Goal: Download file/media

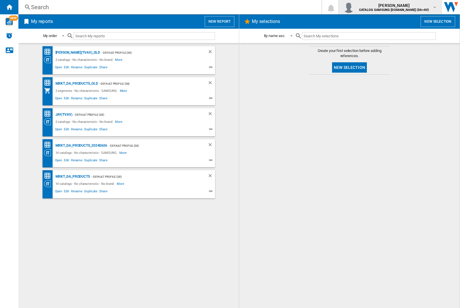
click at [354, 7] on img "button" at bounding box center [348, 6] width 11 height 11
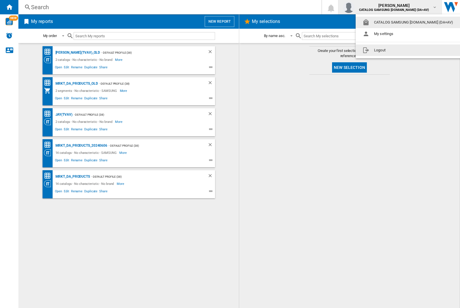
click at [400, 50] on button "Logout" at bounding box center [408, 50] width 107 height 11
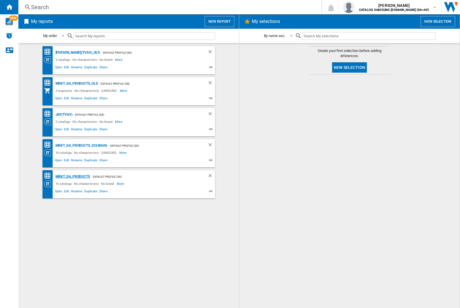
click at [72, 177] on div "MRKT_DA_PRODUCTS" at bounding box center [72, 176] width 36 height 7
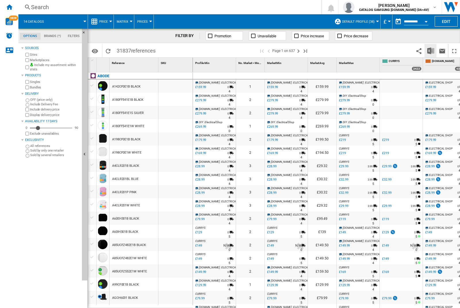
click at [430, 50] on img "Download in Excel" at bounding box center [430, 50] width 7 height 7
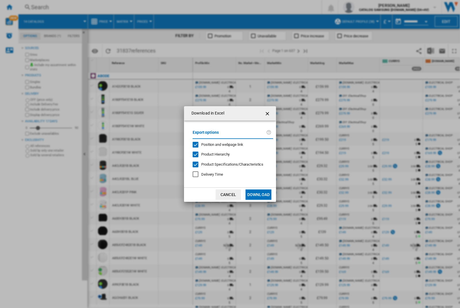
click at [218, 144] on span "Position and webpage link" at bounding box center [222, 144] width 42 height 4
click at [258, 195] on button "Download" at bounding box center [258, 195] width 26 height 10
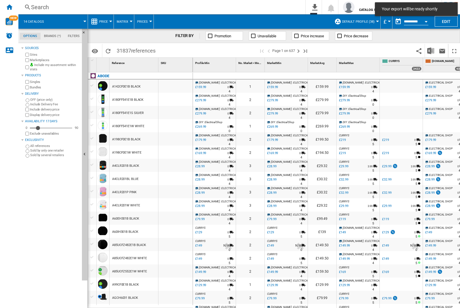
click at [177, 85] on div at bounding box center [175, 86] width 34 height 13
